Goal: Task Accomplishment & Management: Manage account settings

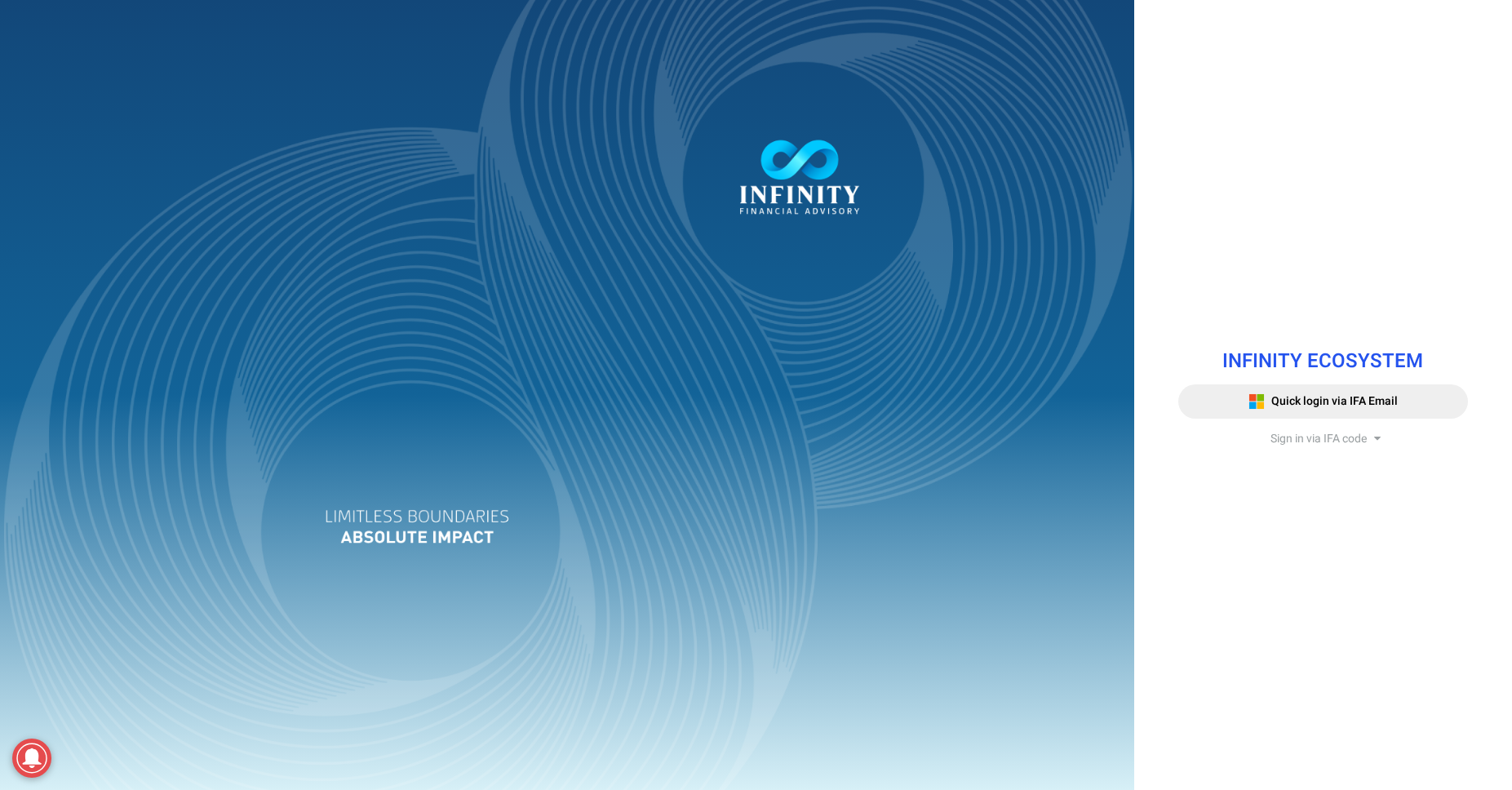
drag, startPoint x: 1274, startPoint y: 451, endPoint x: 1288, endPoint y: 447, distance: 14.6
click at [1274, 450] on div "INFINITY ECOSYSTEM Quick login via IFA Email Sign in via IFA code Infinity Fina…" at bounding box center [1323, 395] width 314 height 129
click at [1356, 429] on div "INFINITY ECOSYSTEM Quick login via IFA Email Sign in via IFA code Infinity Fina…" at bounding box center [1323, 395] width 314 height 129
click at [1346, 447] on span "Sign in via IFA code" at bounding box center [1319, 438] width 96 height 17
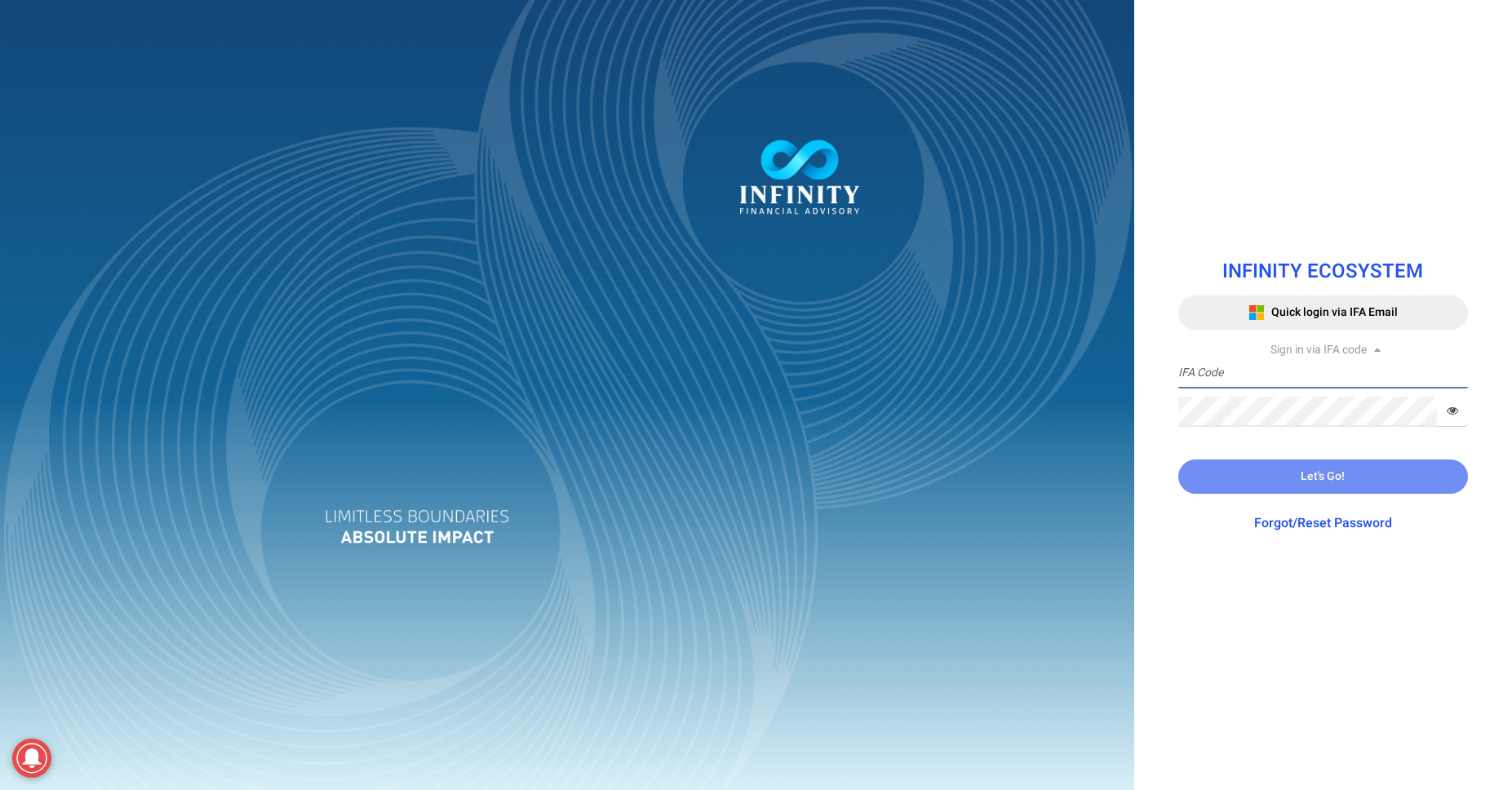
type input "ADMIN"
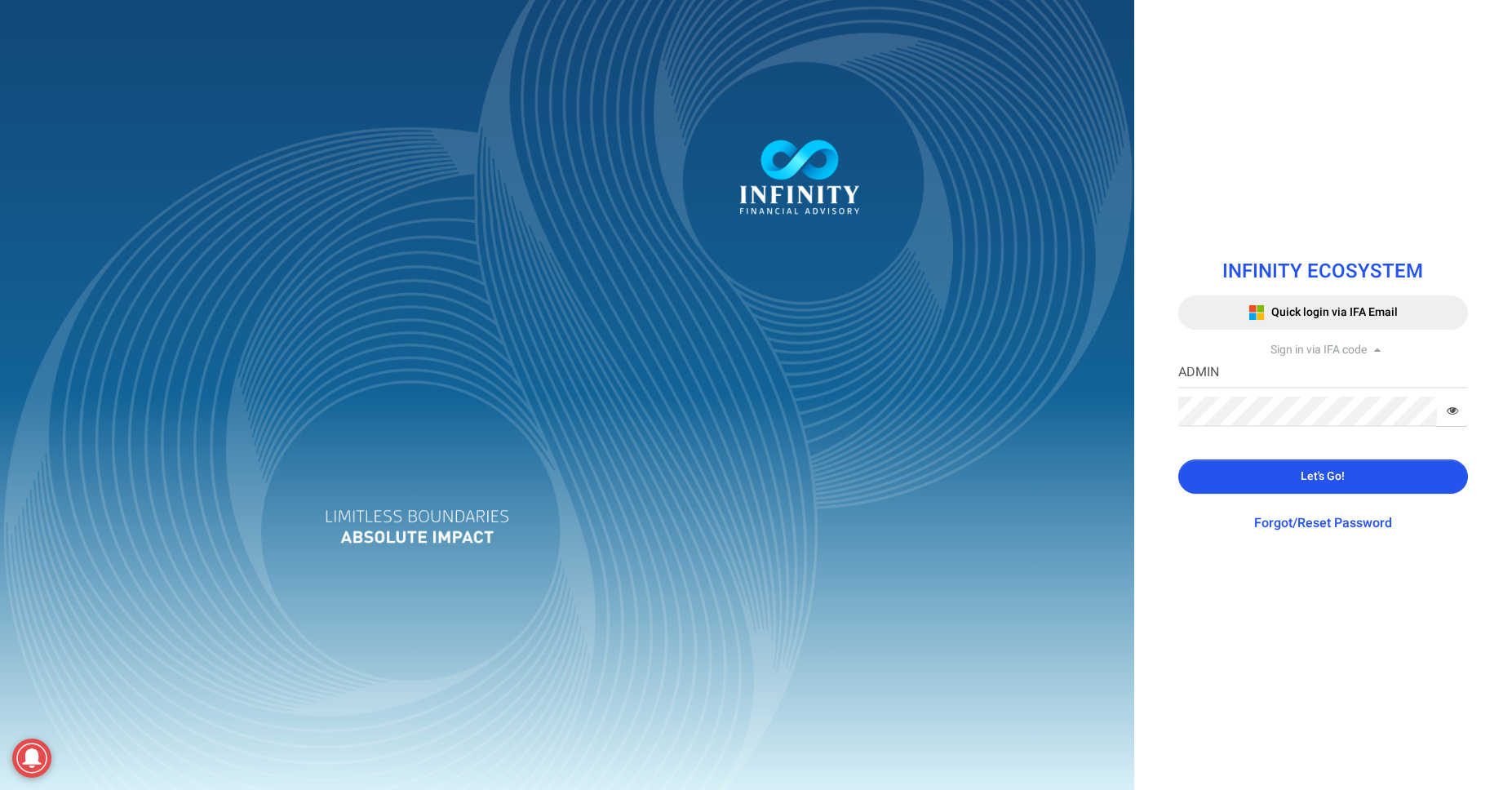
click at [1312, 539] on div "INFINITY ECOSYSTEM Quick login via IFA Email Sign in via IFA code [GEOGRAPHIC_D…" at bounding box center [1323, 394] width 314 height 307
click at [1322, 525] on link "Forgot/Reset Password" at bounding box center [1323, 523] width 138 height 20
click at [1295, 530] on link "Forgot/Reset Password" at bounding box center [1323, 523] width 138 height 20
click at [1298, 507] on div "Forgot/Reset Password" at bounding box center [1323, 519] width 289 height 27
click at [1282, 524] on link "Forgot/Reset Password" at bounding box center [1323, 523] width 138 height 20
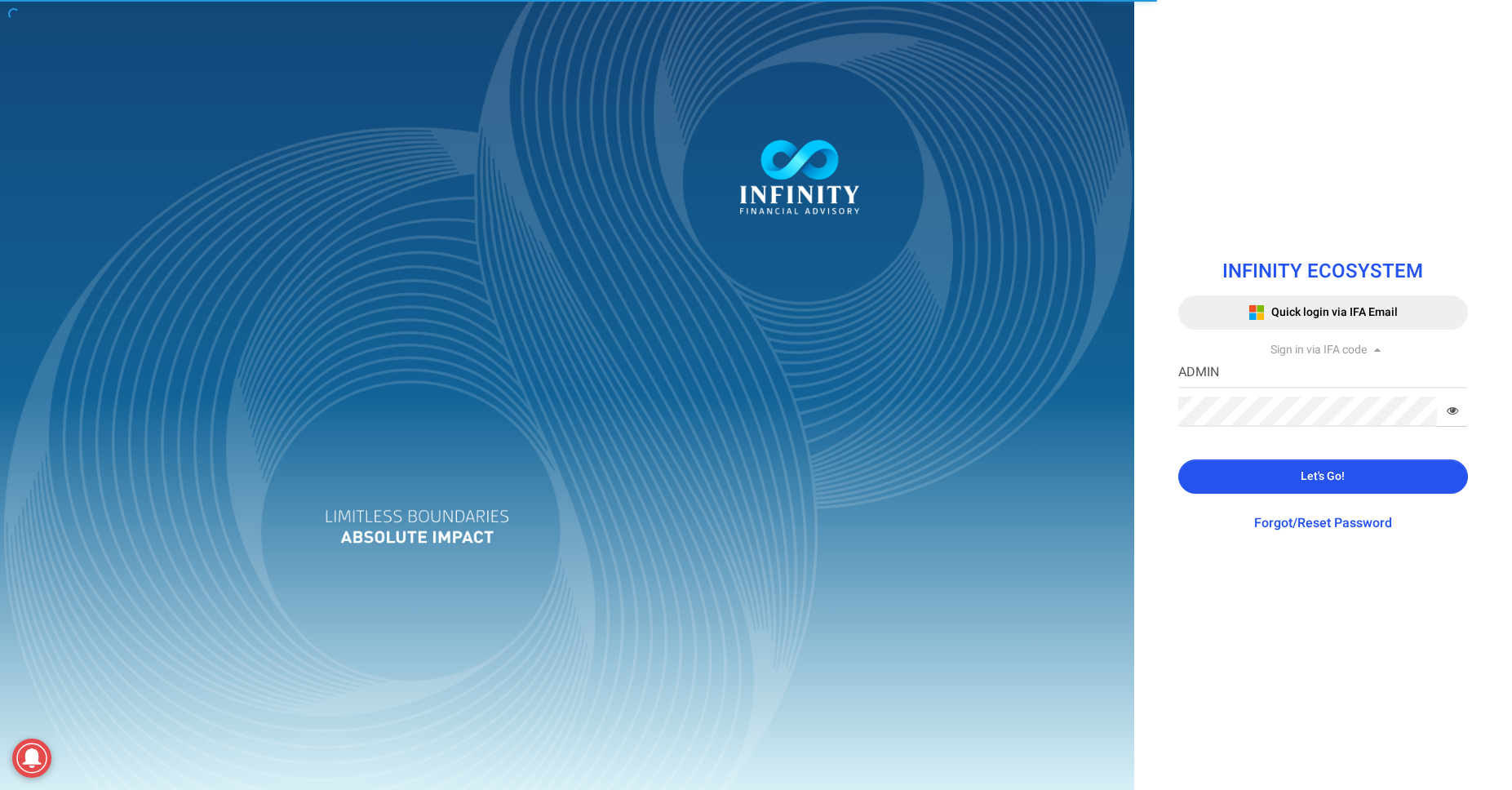
click at [1109, 507] on div at bounding box center [567, 395] width 1134 height 790
drag, startPoint x: 1314, startPoint y: 545, endPoint x: 1310, endPoint y: 531, distance: 14.6
click at [1314, 544] on div "INFINITY ECOSYSTEM Quick login via IFA Email Sign in via IFA code [GEOGRAPHIC_D…" at bounding box center [1323, 394] width 314 height 307
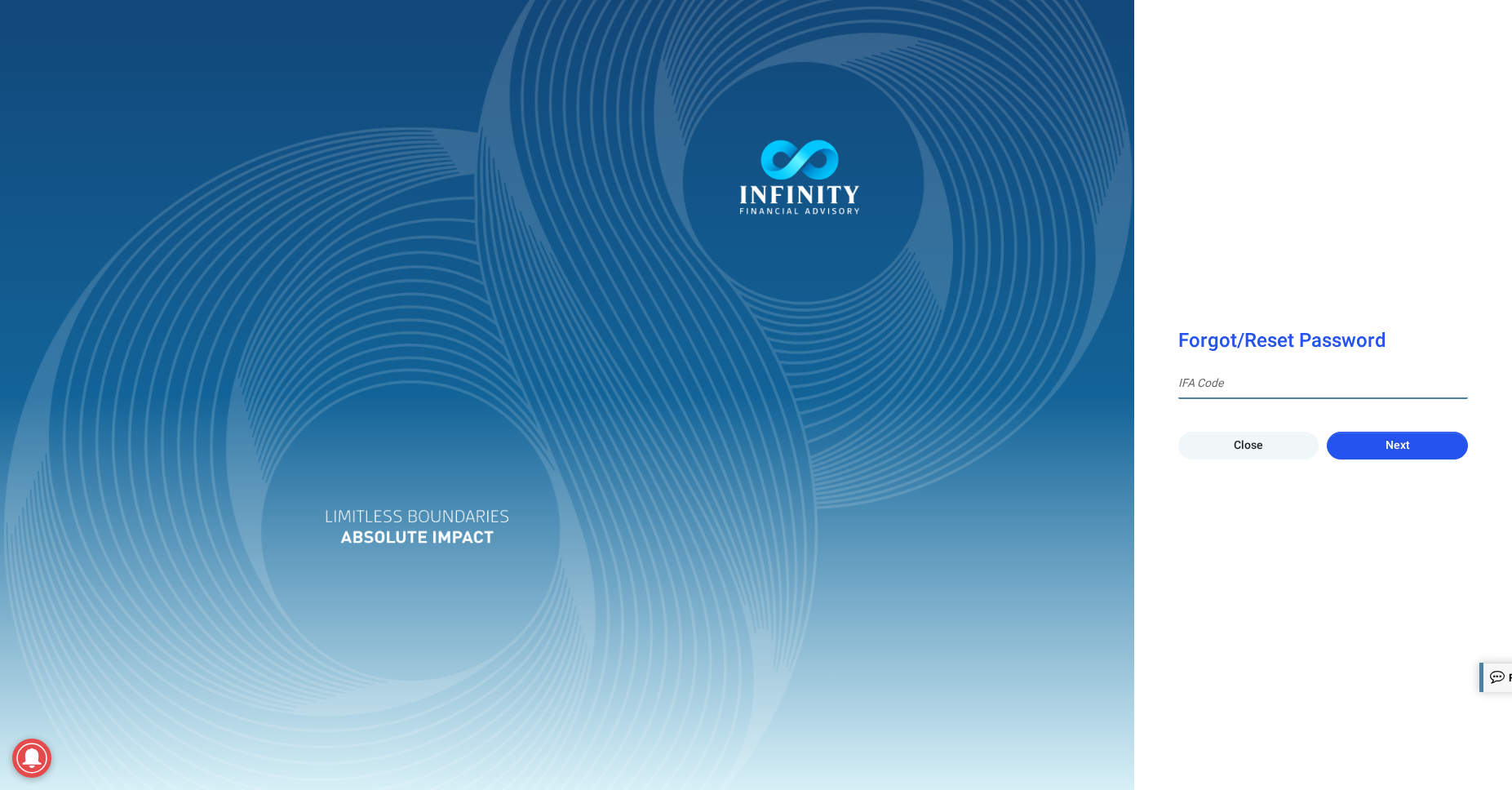
click at [1216, 392] on input at bounding box center [1323, 384] width 289 height 30
click at [1217, 392] on input at bounding box center [1323, 384] width 289 height 30
type input "AN0002"
click at [1327, 432] on button "Next" at bounding box center [1398, 445] width 141 height 27
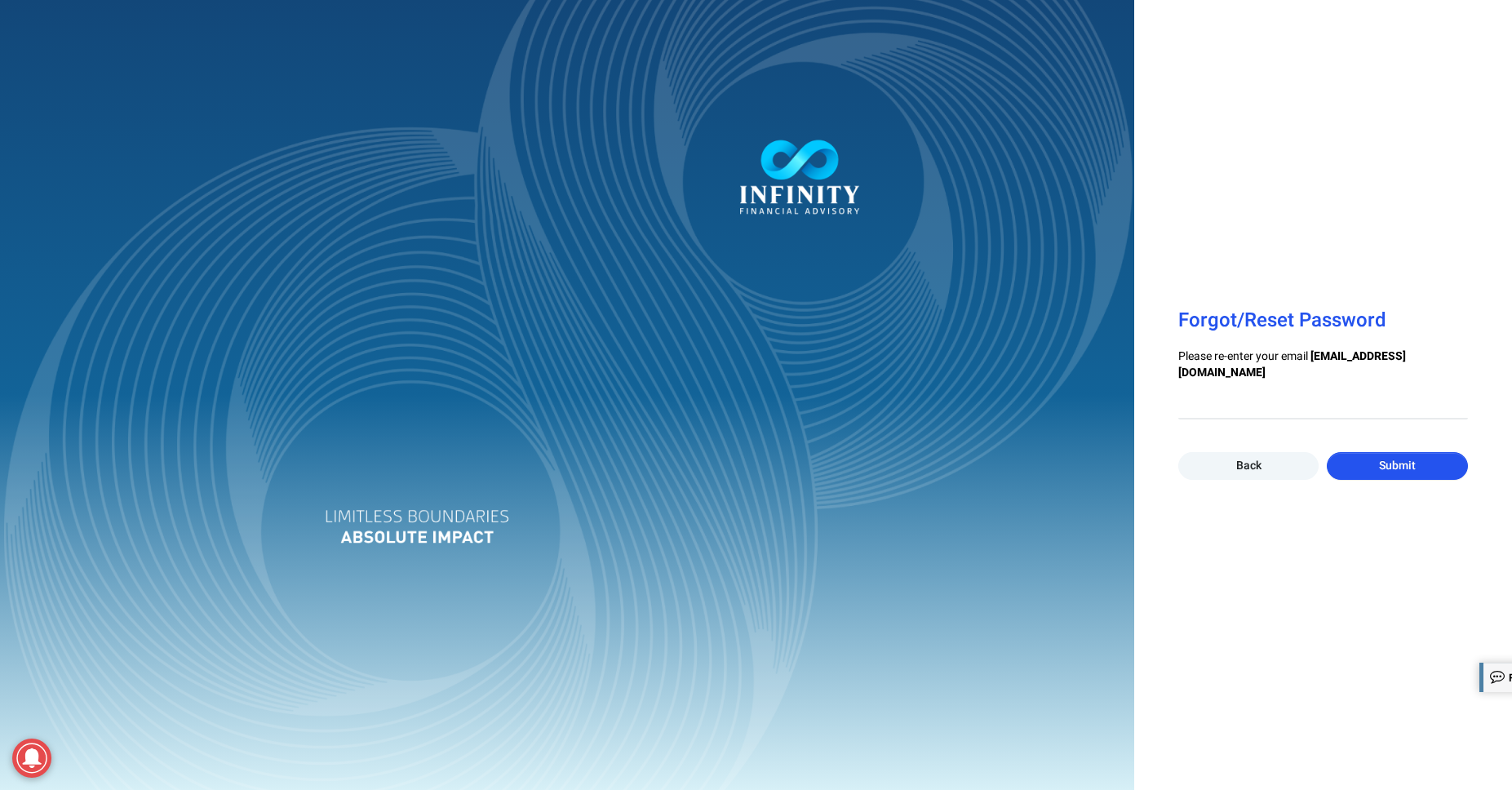
click at [1221, 412] on div at bounding box center [756, 395] width 1512 height 790
drag, startPoint x: 696, startPoint y: 209, endPoint x: 656, endPoint y: 173, distance: 53.8
click at [671, 188] on div at bounding box center [567, 395] width 1134 height 790
click at [1237, 396] on input "email" at bounding box center [1323, 404] width 289 height 30
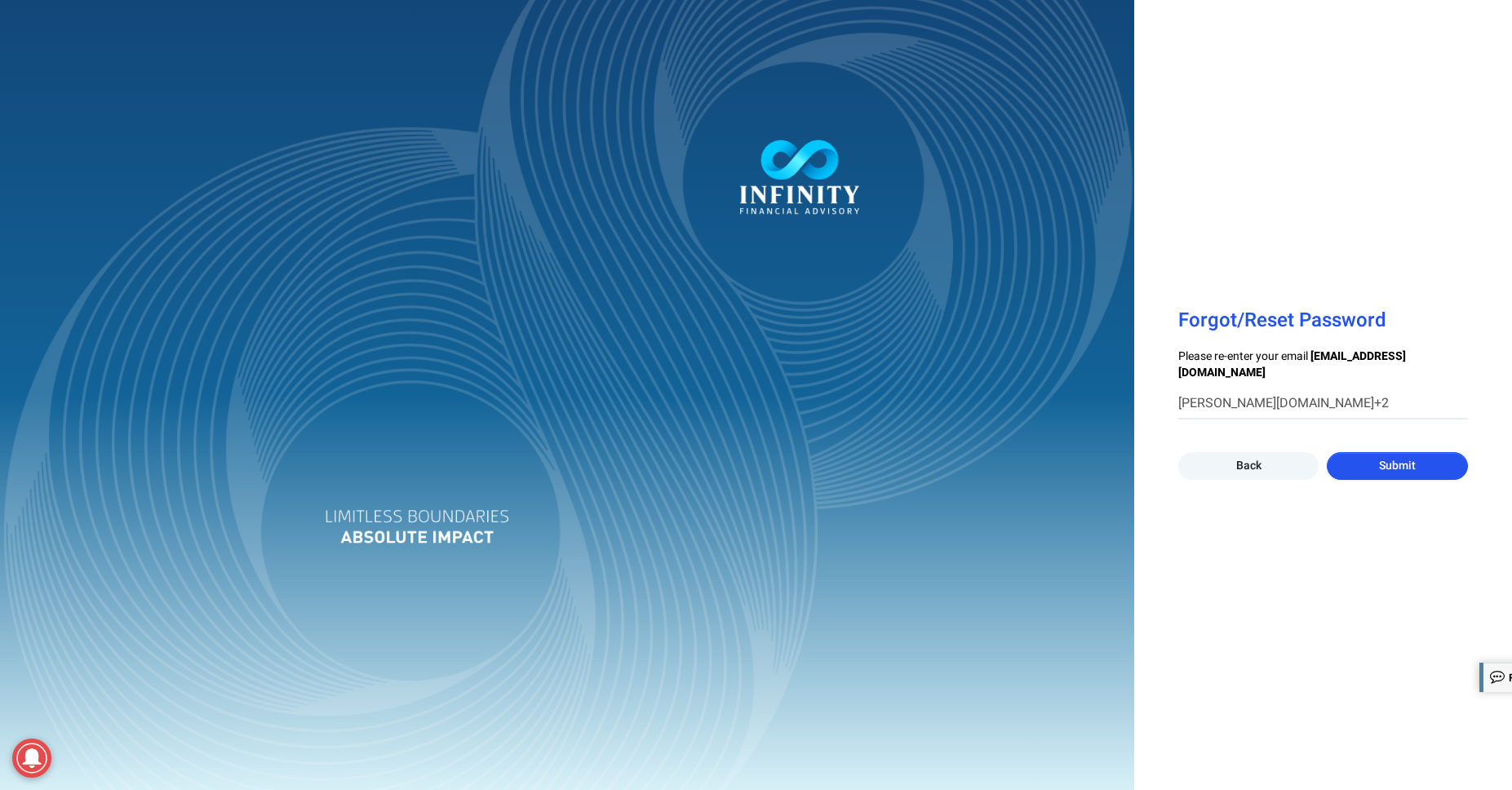
click at [299, 317] on div at bounding box center [567, 395] width 1134 height 790
click at [1267, 405] on input "[PERSON_NAME][DOMAIN_NAME]+2" at bounding box center [1323, 404] width 289 height 30
type input "[PERSON_NAME][DOMAIN_NAME][EMAIL_ADDRESS][DOMAIN_NAME]"
click at [1384, 468] on span "Submit" at bounding box center [1397, 466] width 37 height 17
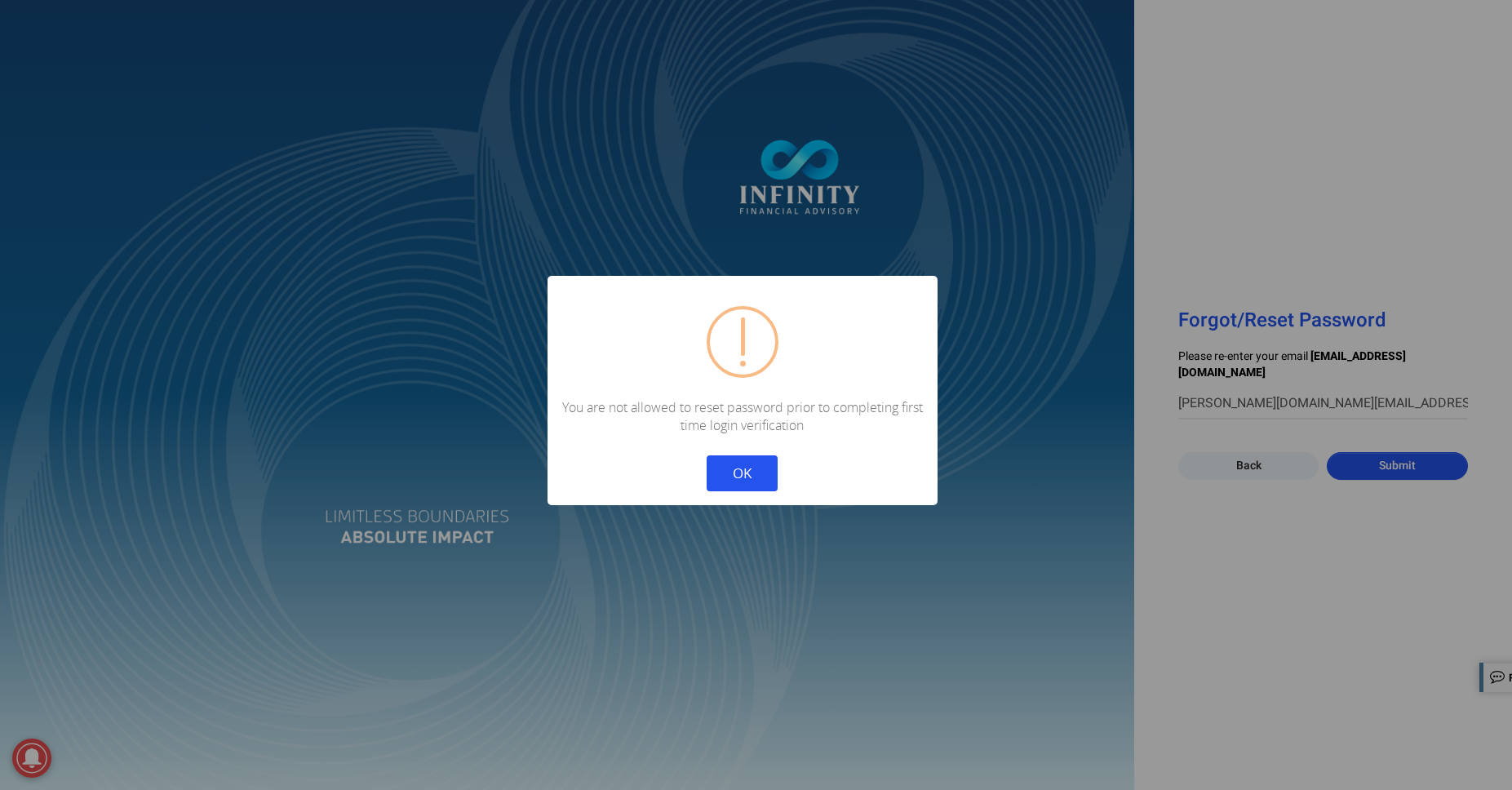
click at [741, 469] on button "OK" at bounding box center [742, 473] width 71 height 36
